Goal: Transaction & Acquisition: Purchase product/service

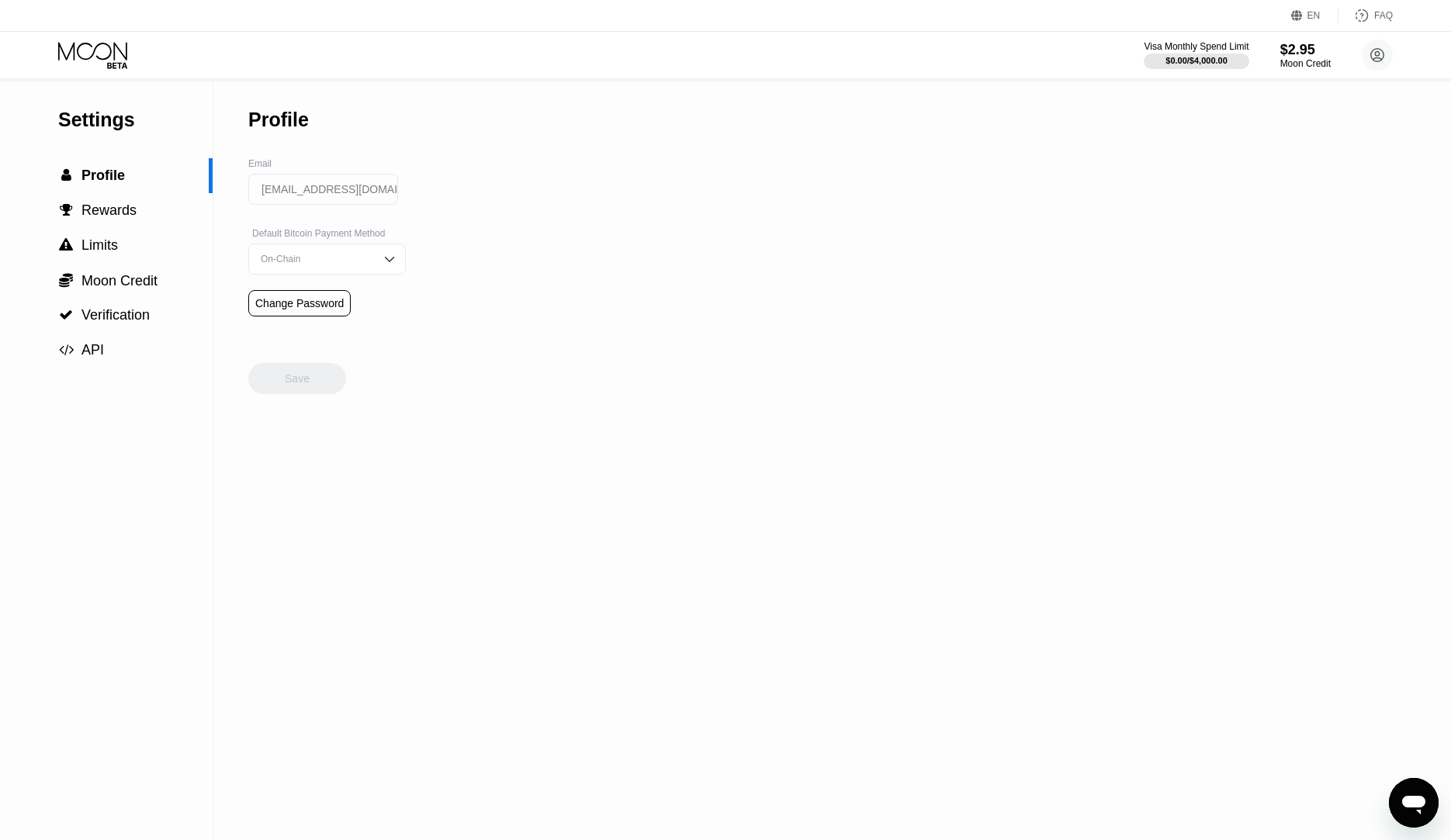
click at [1010, 108] on div "Settings  Profile  Rewards  Limits  Moon Credit  Verification  API Profil…" at bounding box center [726, 460] width 1451 height 759
click at [1306, 62] on div "Moon Credit" at bounding box center [1305, 63] width 52 height 11
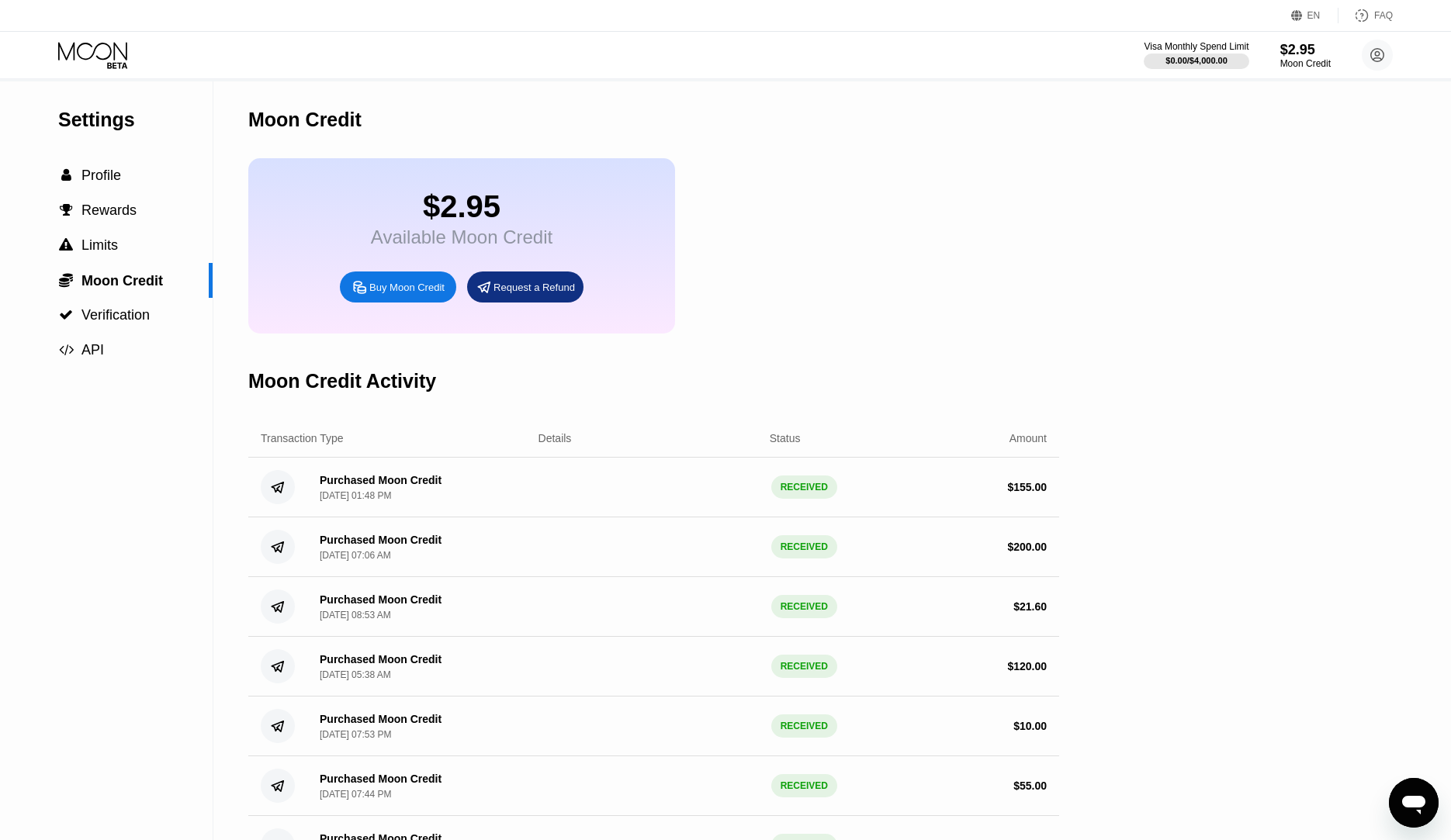
click at [45, 499] on div "Settings  Profile  Rewards  Limits  Moon Credit  Verification  API" at bounding box center [106, 478] width 213 height 795
click at [90, 502] on div "Settings  Profile  Rewards  Limits  Moon Credit  Verification  API" at bounding box center [106, 478] width 213 height 795
click at [419, 294] on div "Buy Moon Credit" at bounding box center [407, 287] width 75 height 13
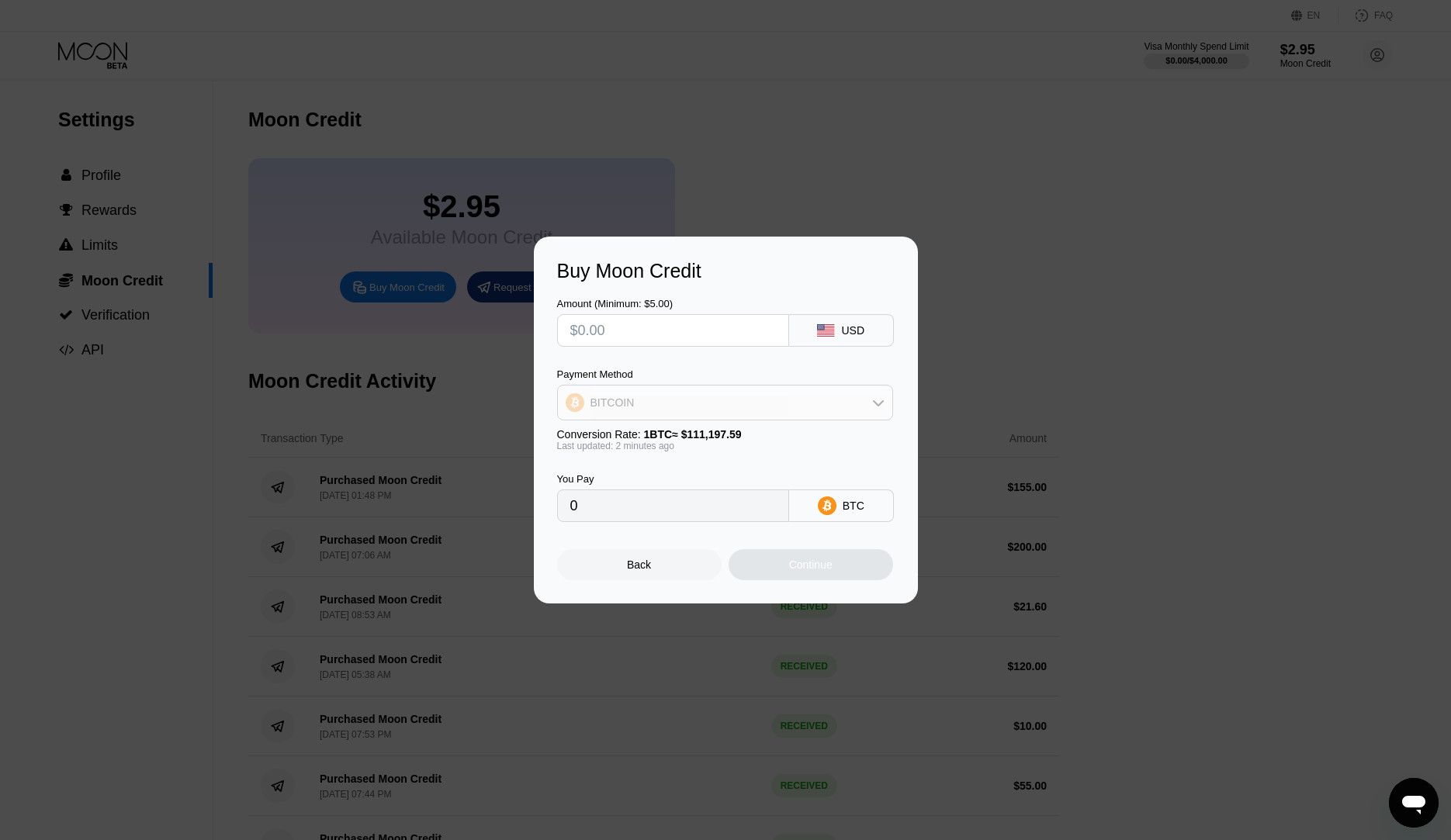
click at [709, 412] on div "BITCOIN" at bounding box center [725, 403] width 334 height 31
click at [663, 484] on span "USDT on TRON" at bounding box center [633, 479] width 79 height 12
type input "0.00"
click at [653, 335] on input "text" at bounding box center [673, 330] width 205 height 31
type input "$1"
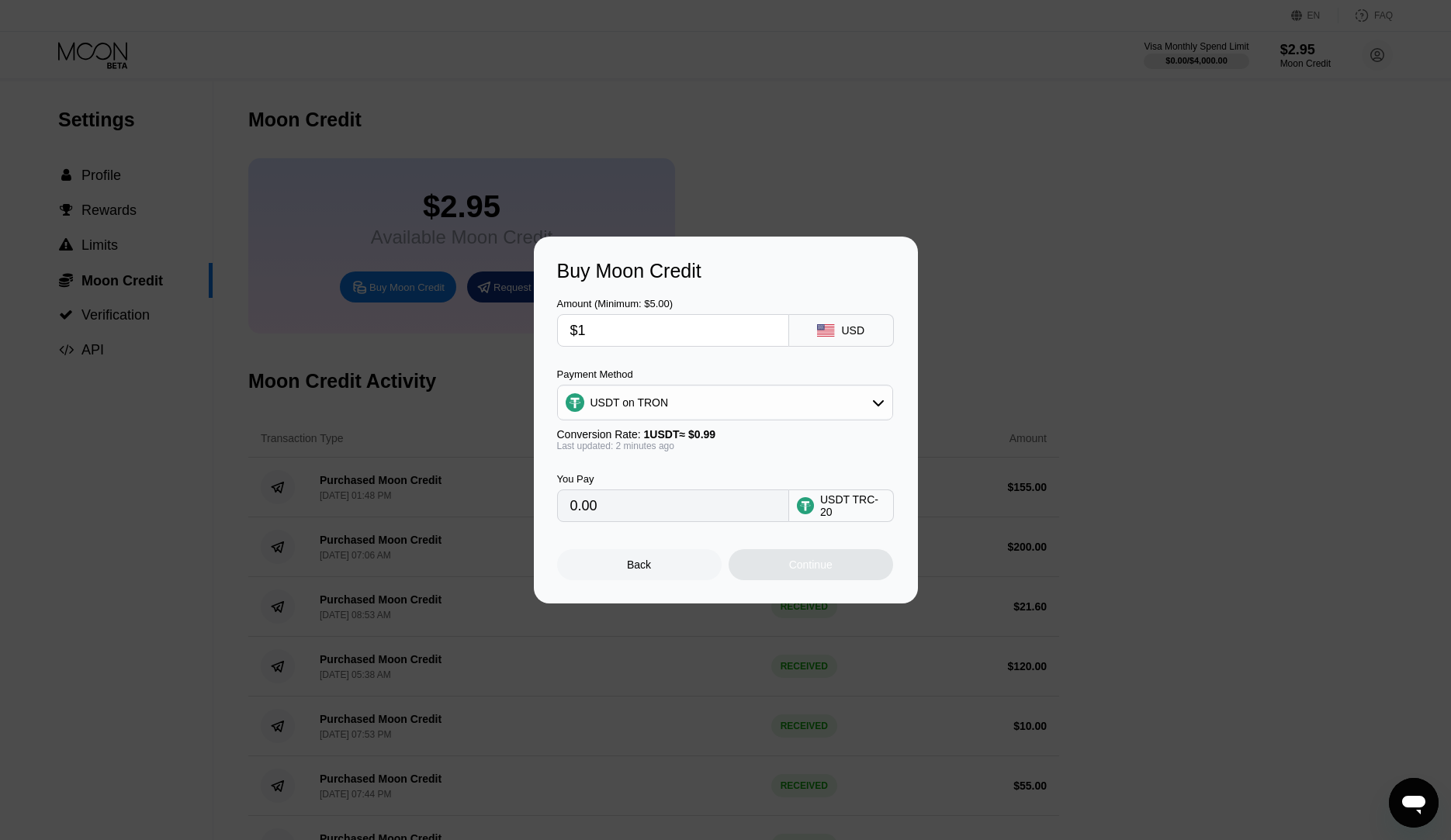
type input "1.01"
type input "$15"
type input "15.15"
type input "$150"
type input "151.52"
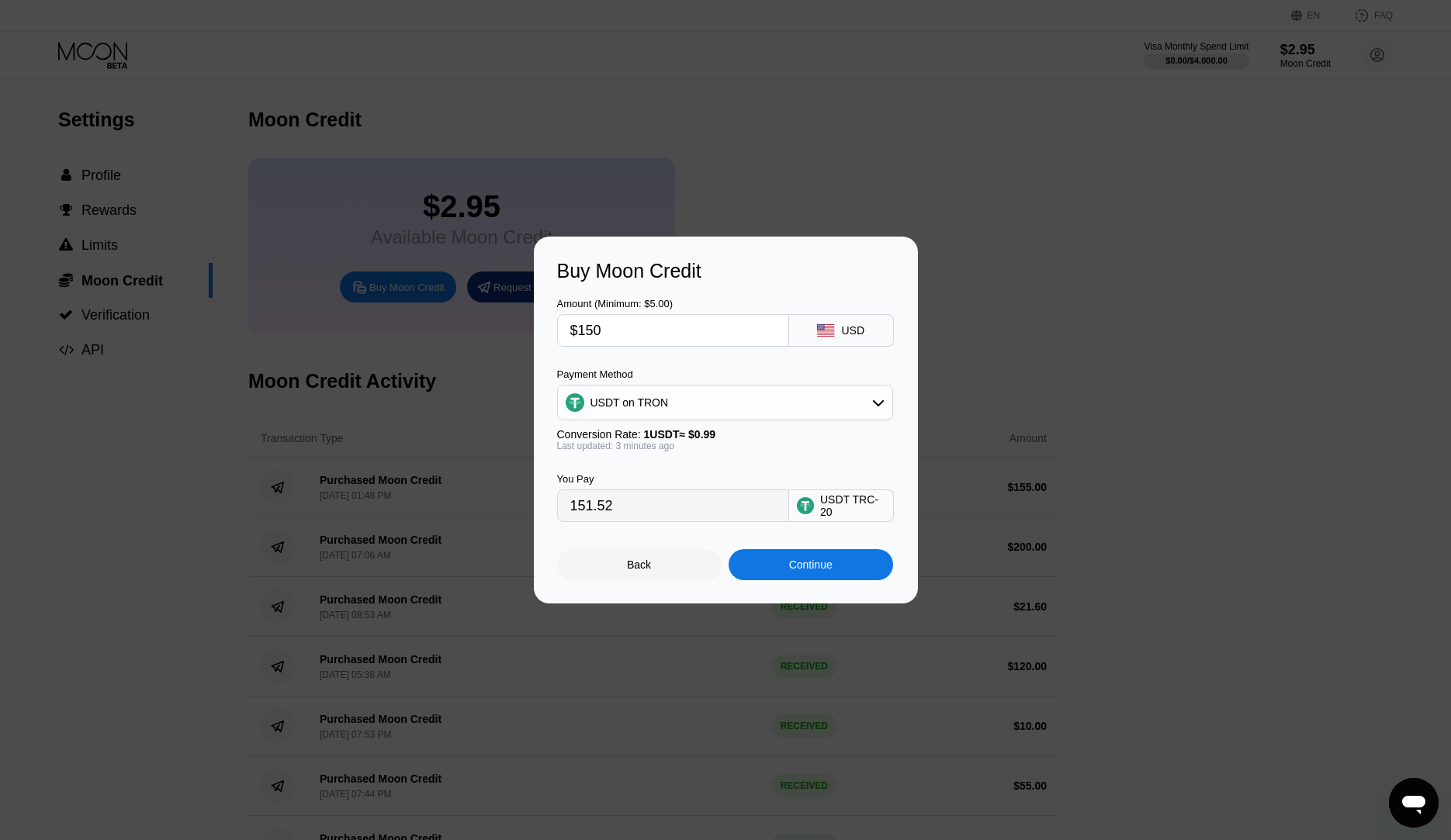
drag, startPoint x: 608, startPoint y: 330, endPoint x: 560, endPoint y: 329, distance: 48.0
click at [570, 329] on input "$150" at bounding box center [673, 330] width 205 height 31
type input "$2"
type input "2.02"
type input "$20"
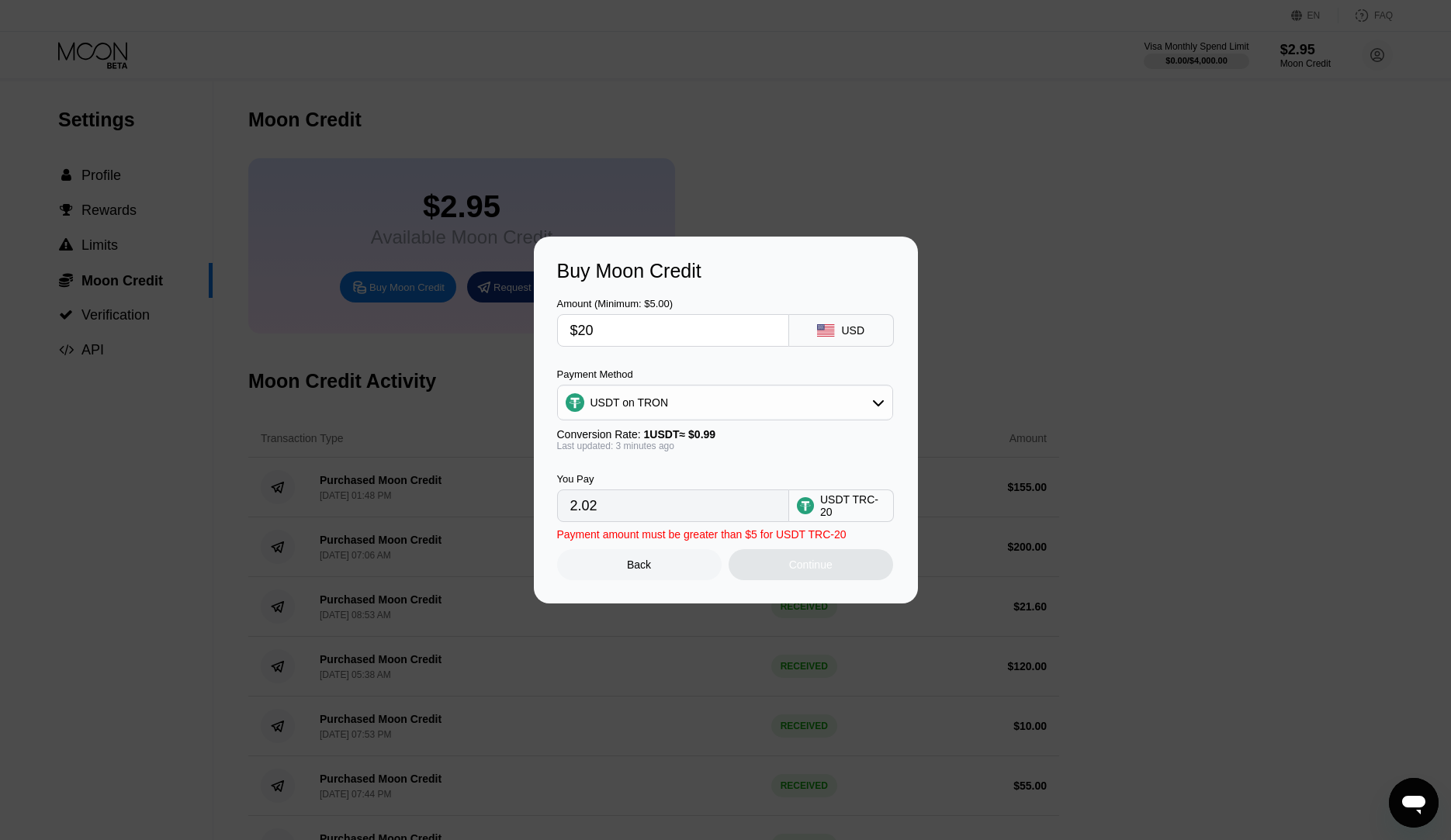
type input "20.20"
type input "$200"
type input "202.02"
type input "$200"
click at [821, 571] on div "Continue" at bounding box center [811, 564] width 44 height 12
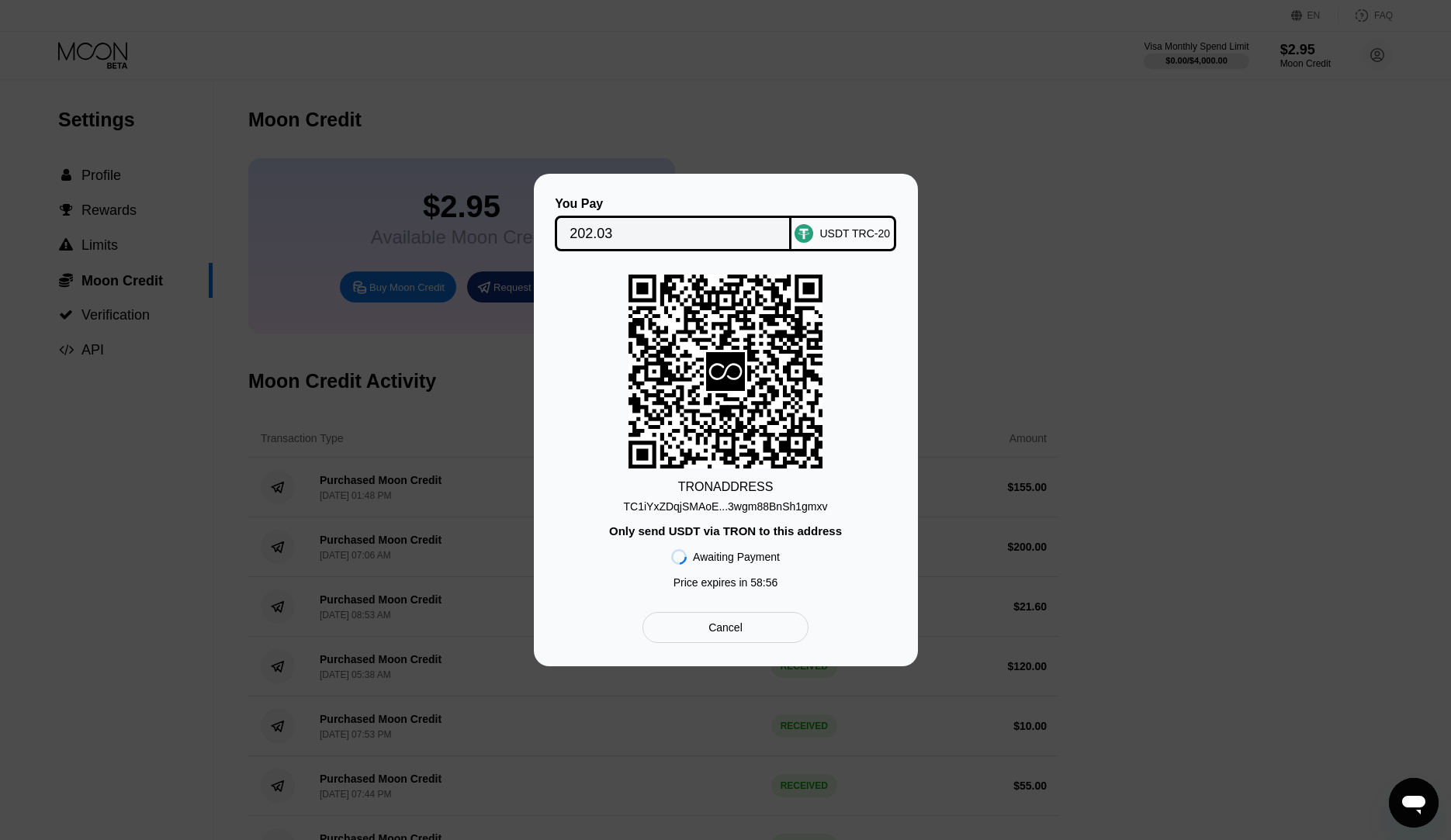
click at [781, 512] on div "TC1iYxZDqjSMAoE...3wgm88BnSh1gmxv" at bounding box center [726, 506] width 204 height 12
click at [661, 174] on div "You Pay 202.03 USDT TRC-20 TRON ADDRESS TC1iYxZDqjSMAoE...3wgm88BnSh1gmxv Only …" at bounding box center [726, 420] width 384 height 493
click at [631, 231] on input "202.03" at bounding box center [673, 234] width 207 height 31
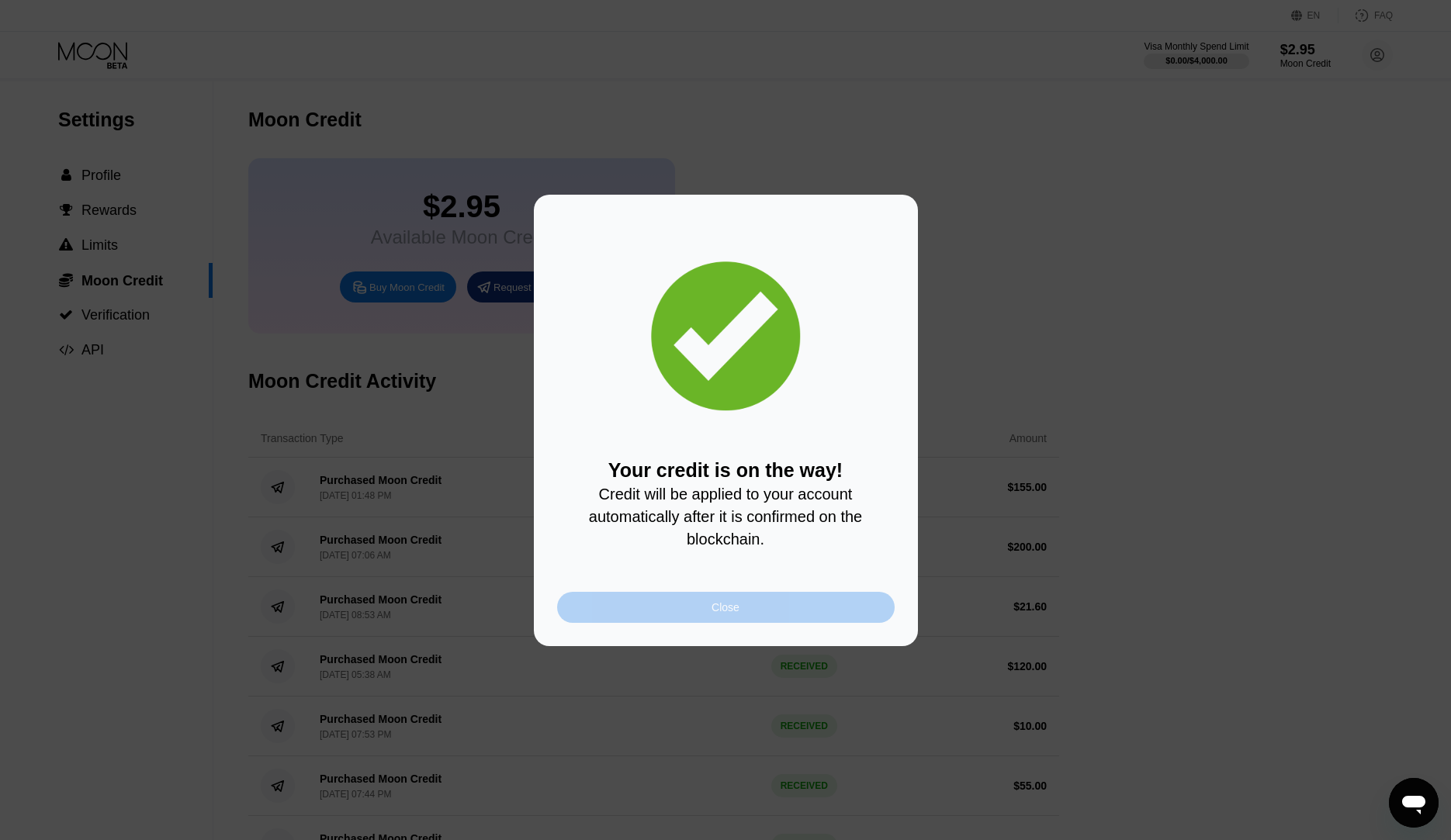
click at [758, 622] on div "Close" at bounding box center [726, 607] width 338 height 31
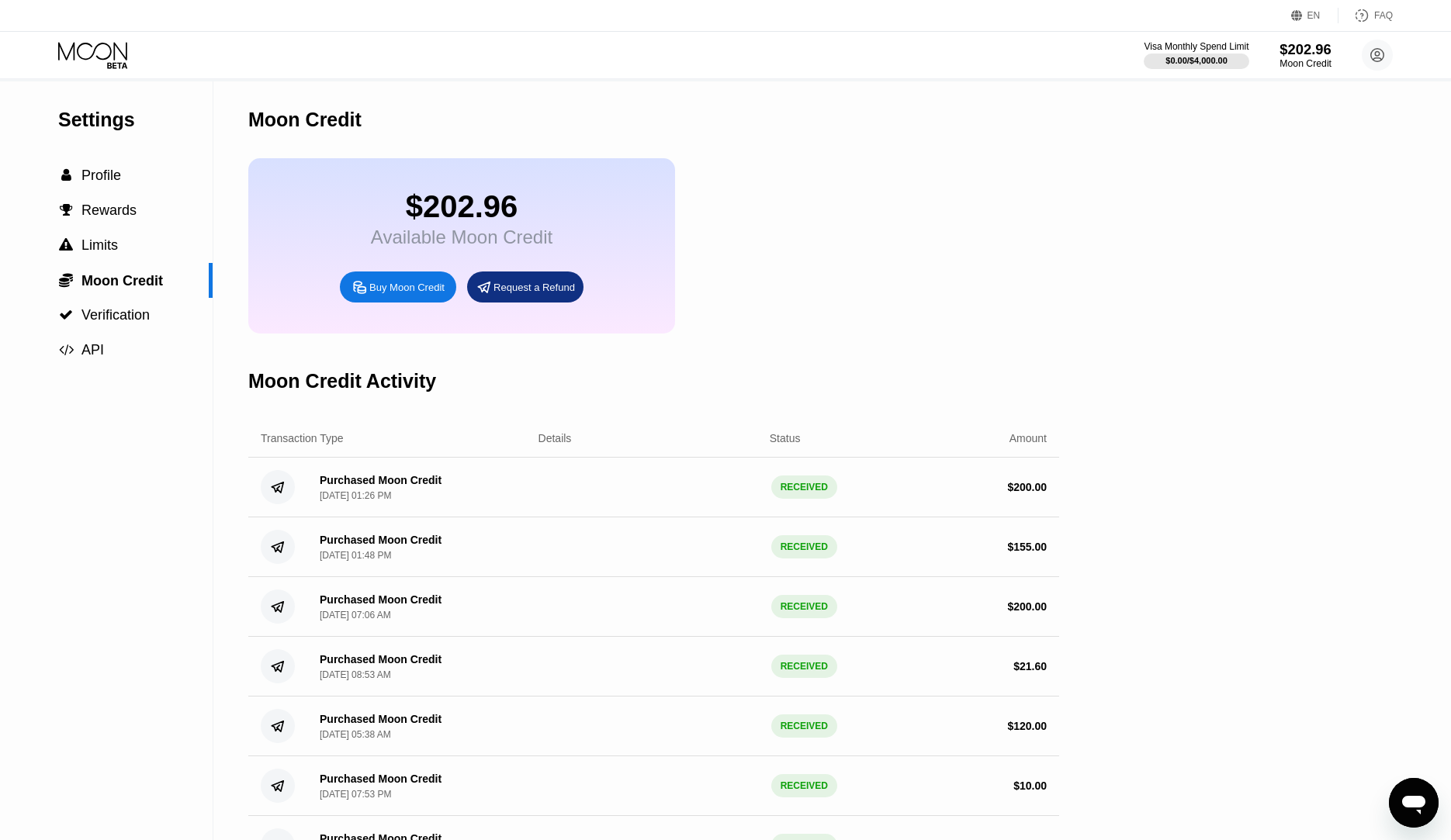
click at [1310, 66] on div "Moon Credit" at bounding box center [1305, 63] width 52 height 11
click at [1385, 57] on circle at bounding box center [1377, 55] width 31 height 31
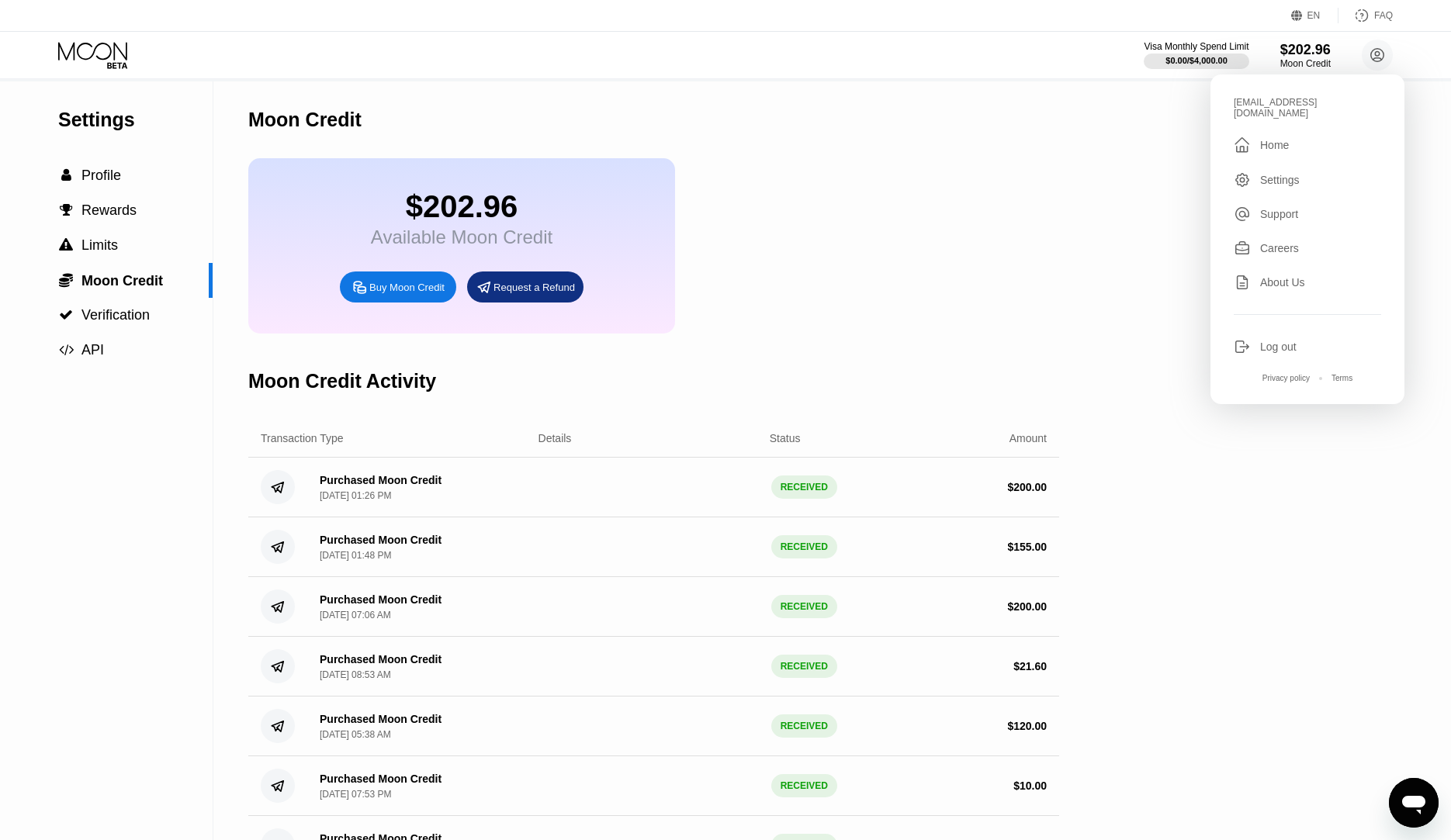
click at [1272, 139] on div "Home" at bounding box center [1274, 144] width 28 height 12
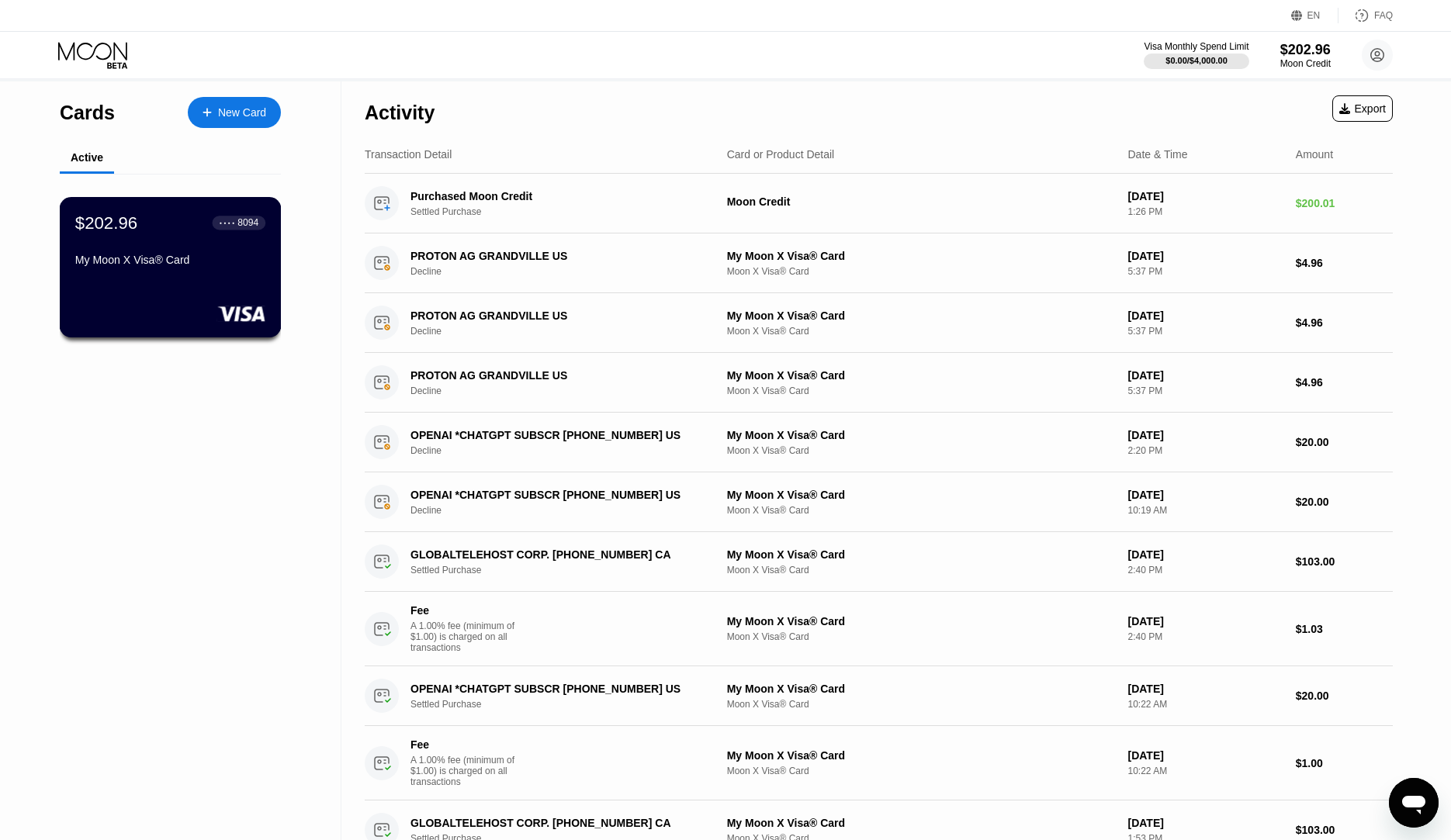
click at [172, 273] on div "My Moon X Visa® Card" at bounding box center [170, 263] width 190 height 19
